Goal: Task Accomplishment & Management: Manage account settings

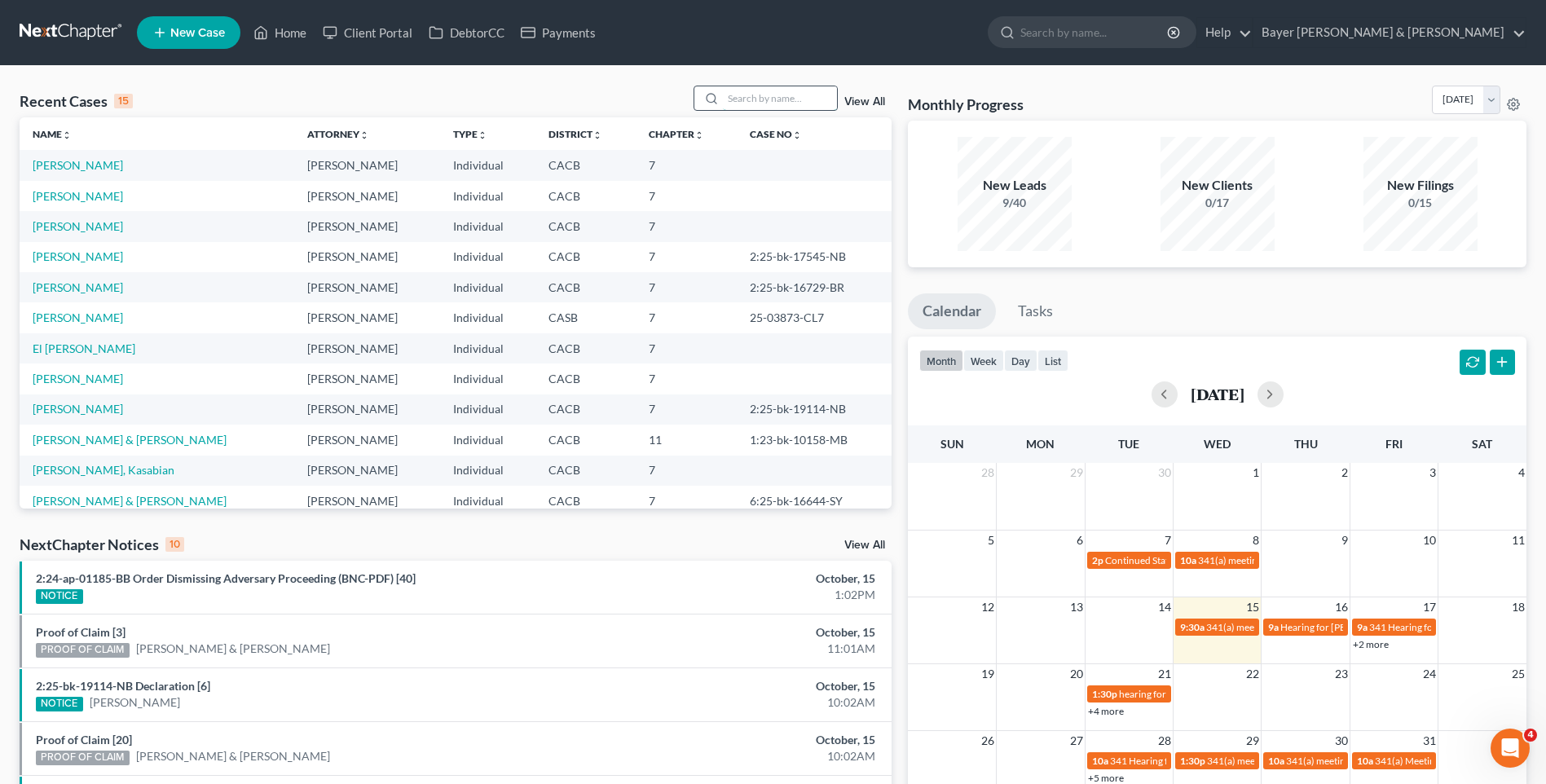
click at [747, 96] on input "search" at bounding box center [780, 98] width 114 height 24
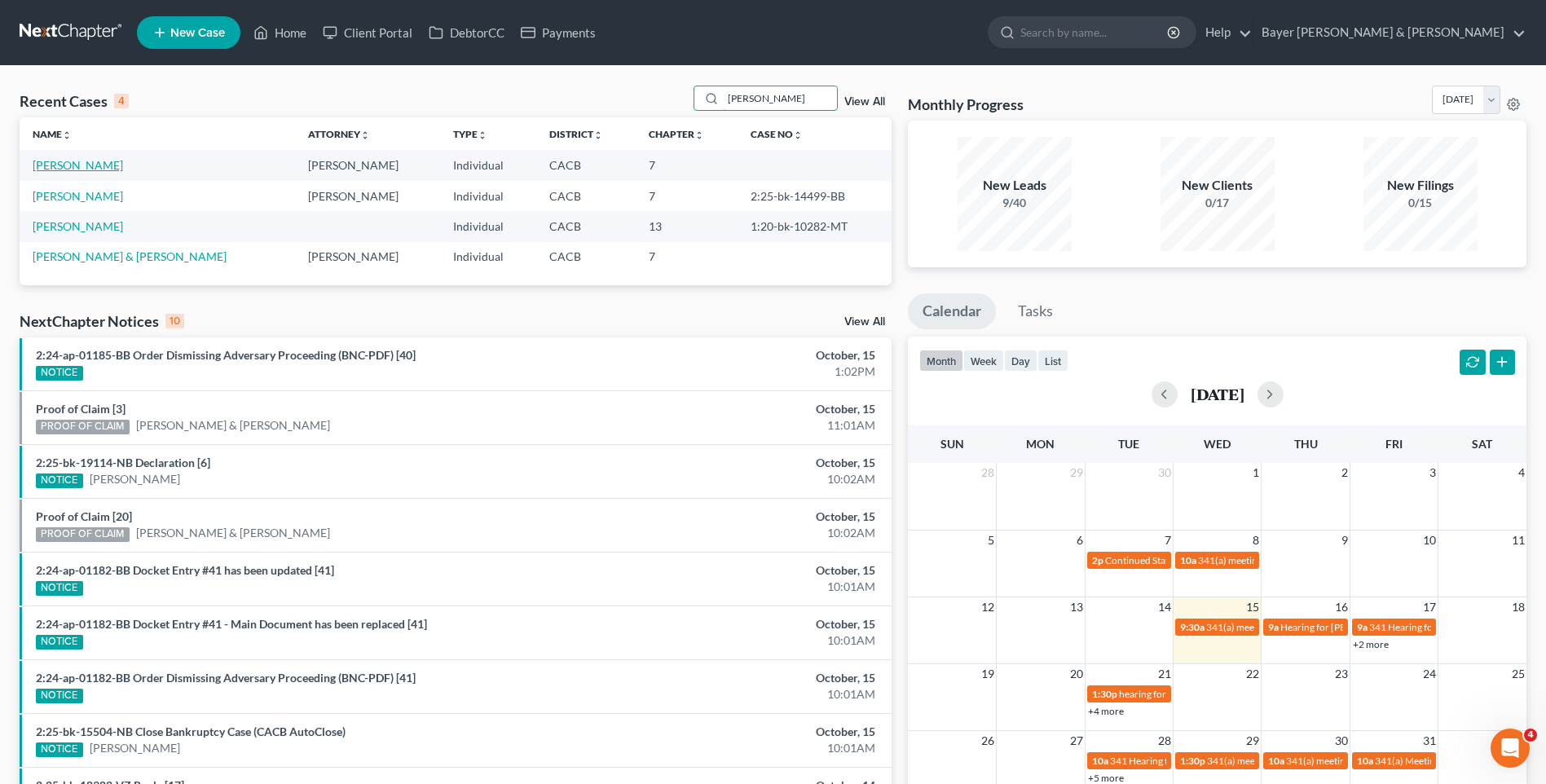
type input "[PERSON_NAME]"
click at [95, 158] on link "[PERSON_NAME]" at bounding box center [78, 165] width 90 height 14
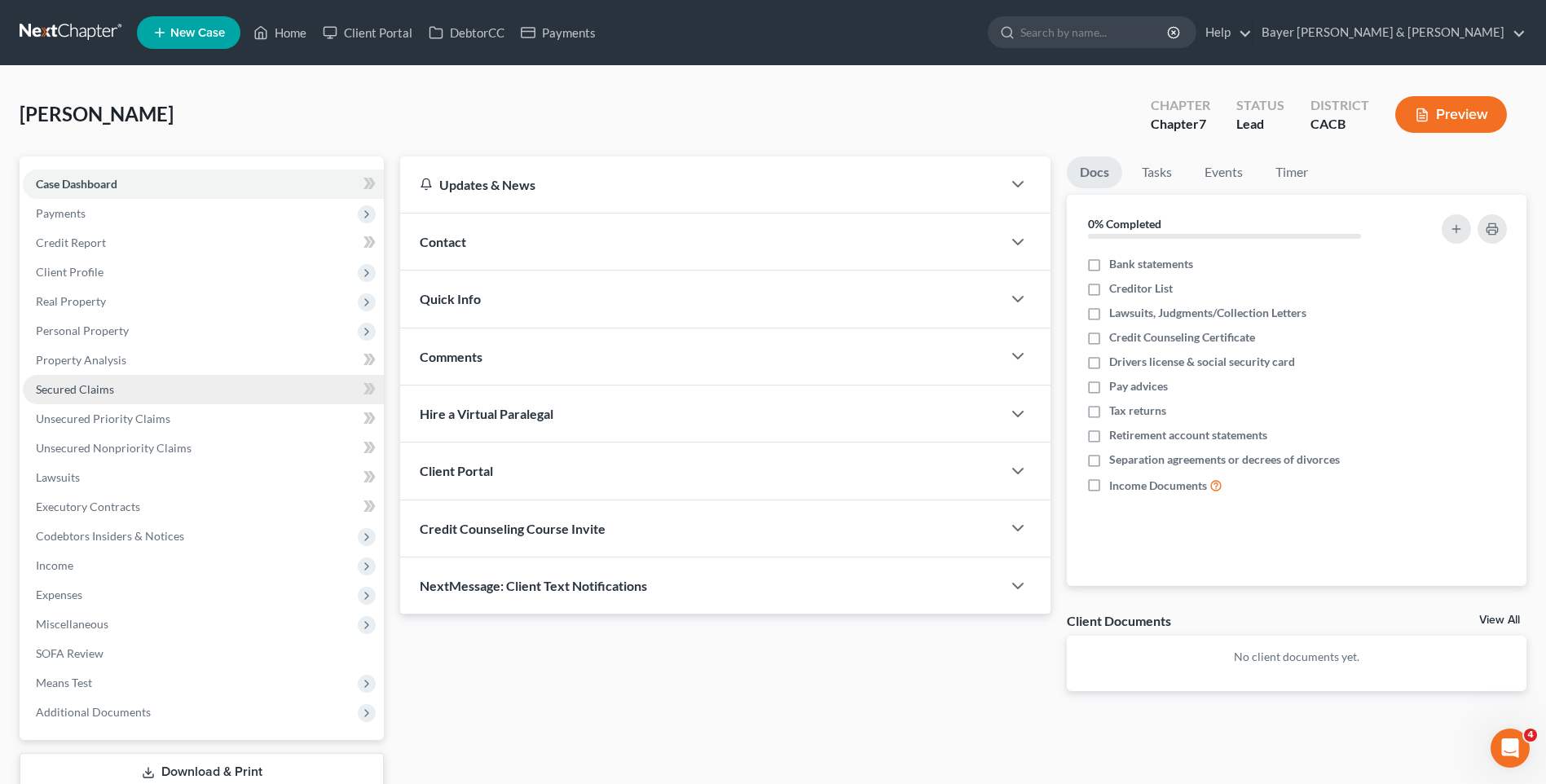
click at [100, 392] on span "Secured Claims" at bounding box center [75, 389] width 78 height 14
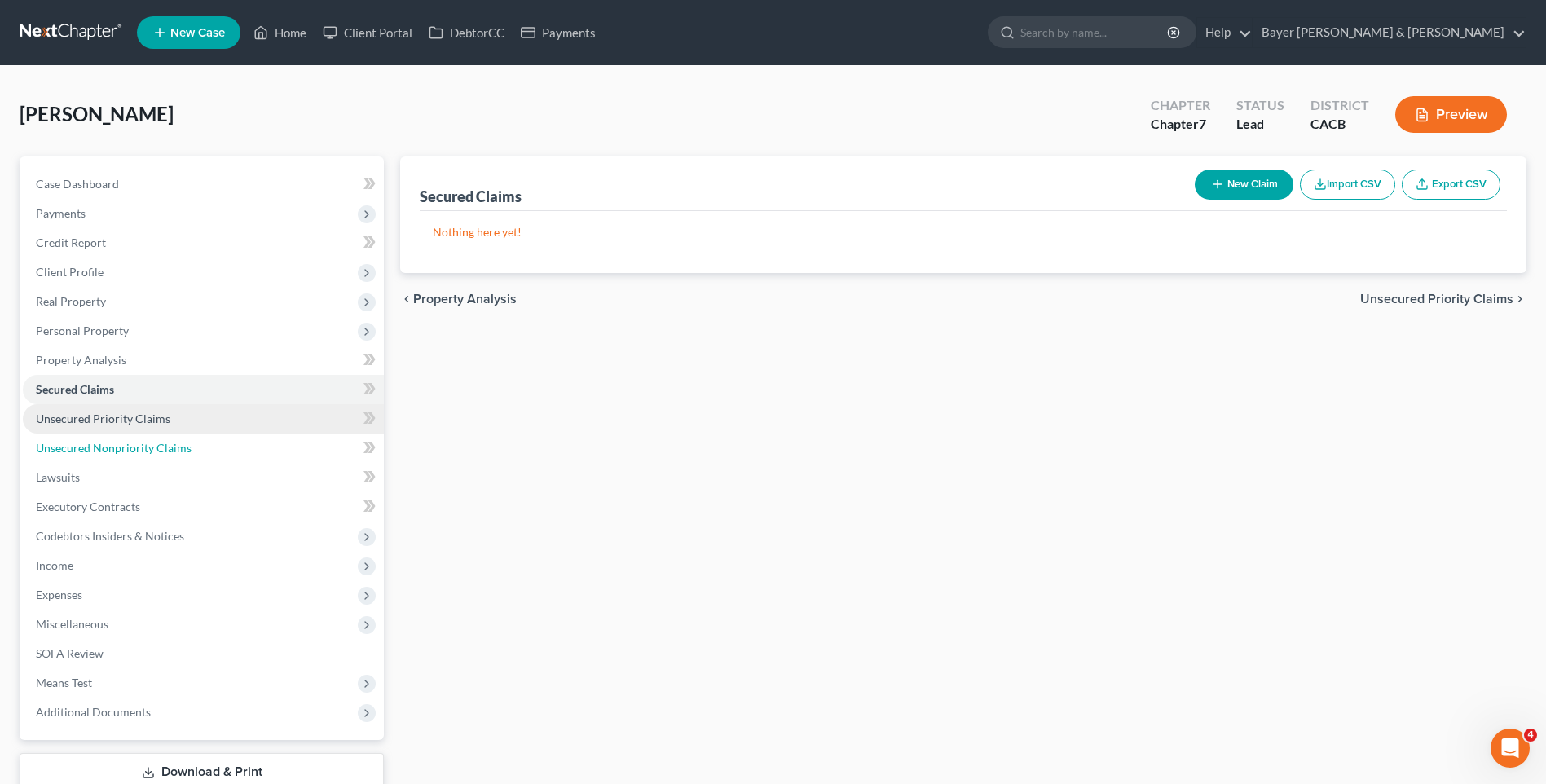
drag, startPoint x: 111, startPoint y: 448, endPoint x: 167, endPoint y: 421, distance: 62.2
click at [110, 448] on span "Unsecured Nonpriority Claims" at bounding box center [114, 447] width 156 height 14
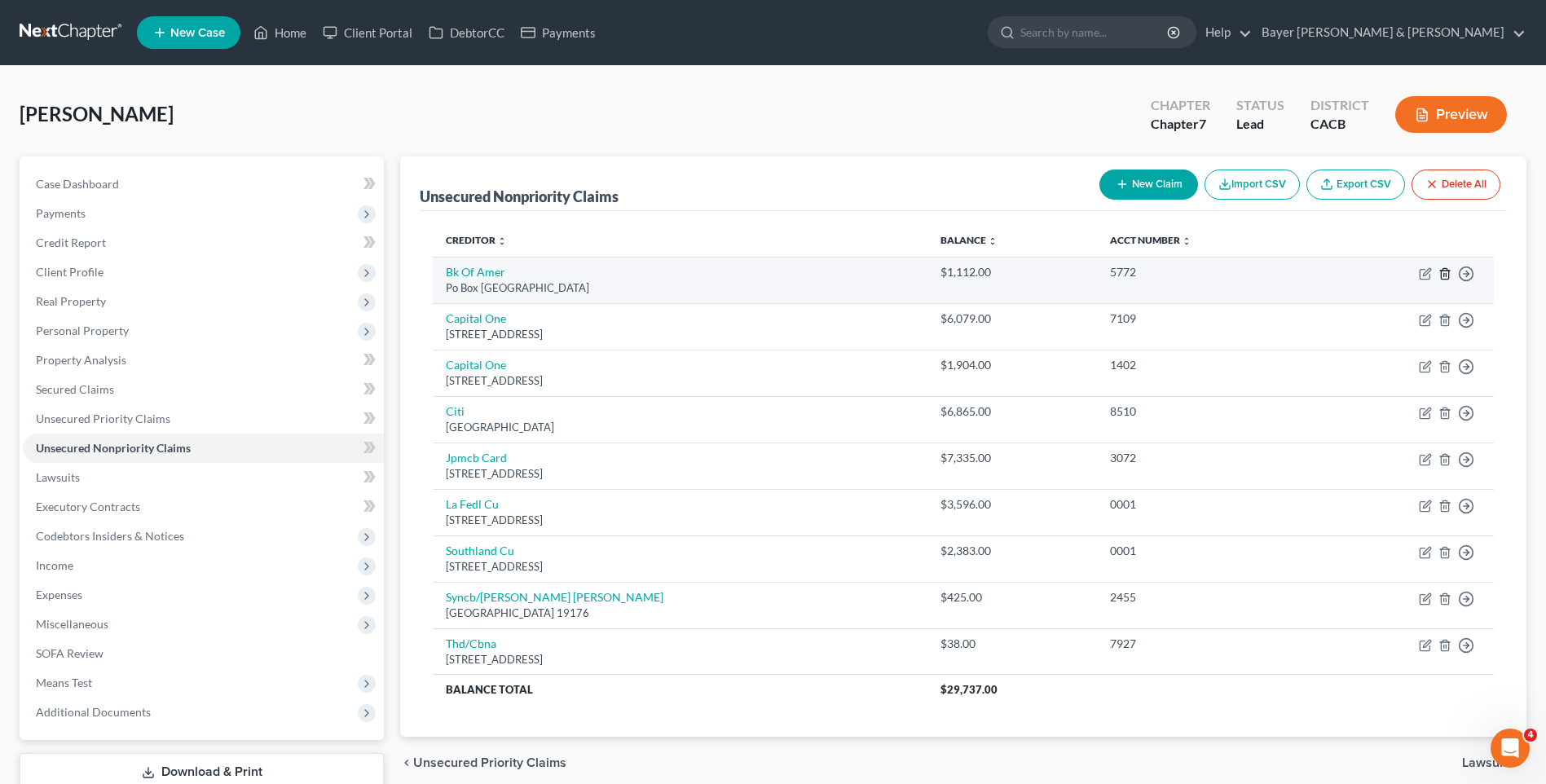
click at [1444, 276] on line "button" at bounding box center [1444, 275] width 0 height 4
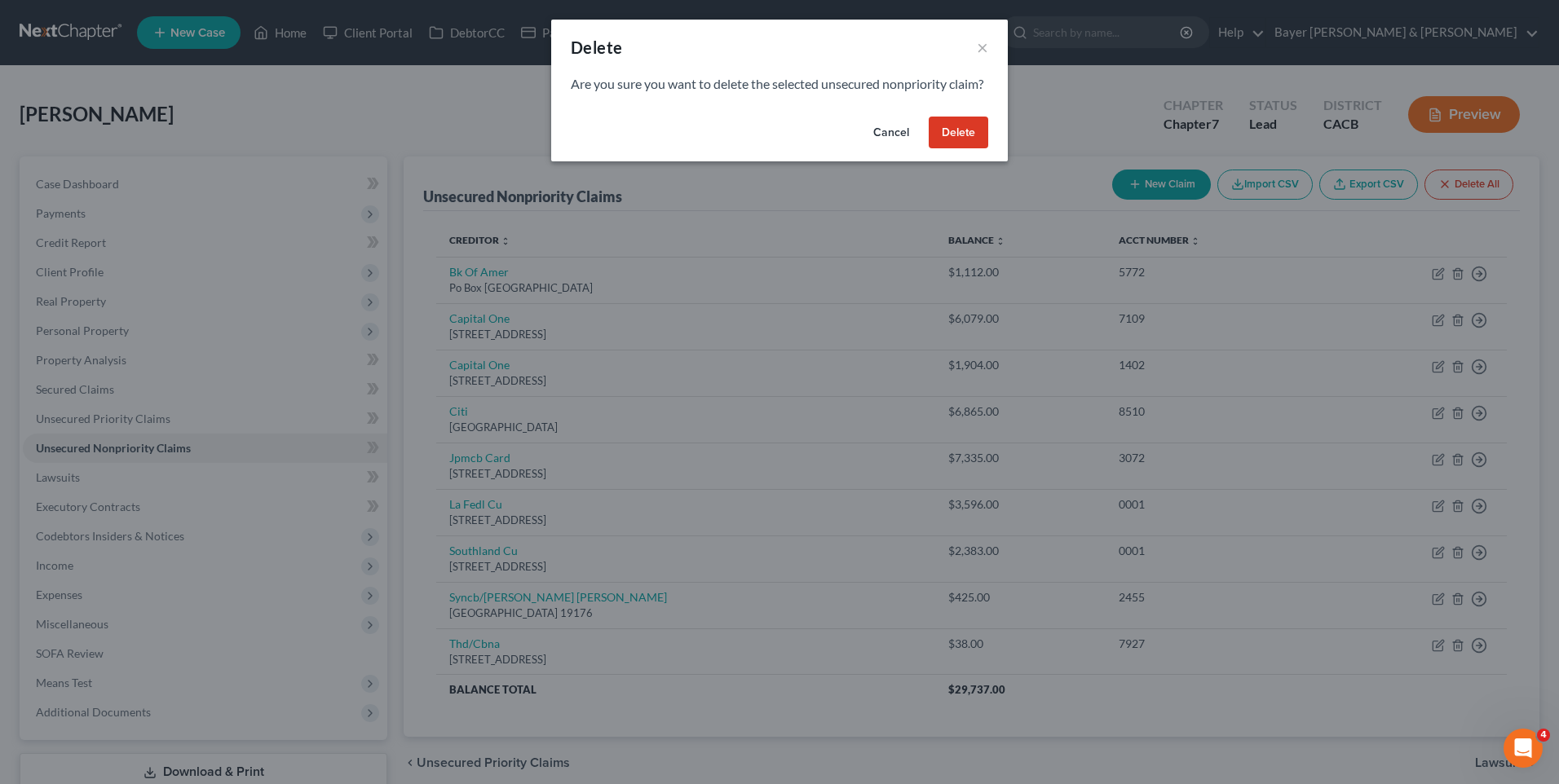
click at [944, 149] on button "Delete" at bounding box center [958, 133] width 60 height 33
